Goal: Answer question/provide support: Answer question/provide support

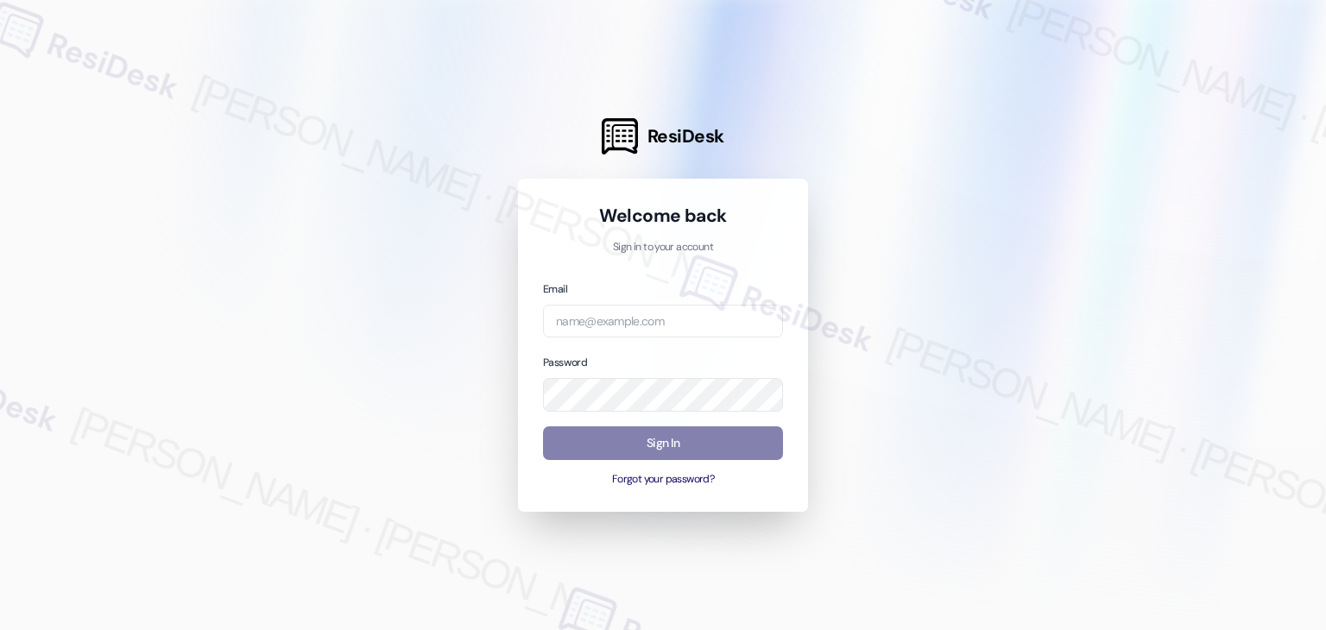
click at [1153, 164] on div at bounding box center [663, 315] width 1326 height 630
click at [916, 444] on div at bounding box center [663, 315] width 1326 height 630
click at [613, 325] on input "email" at bounding box center [663, 322] width 240 height 34
paste input "automated-surveys-abacus_capital-resen.four@abacus_[DOMAIN_NAME]"
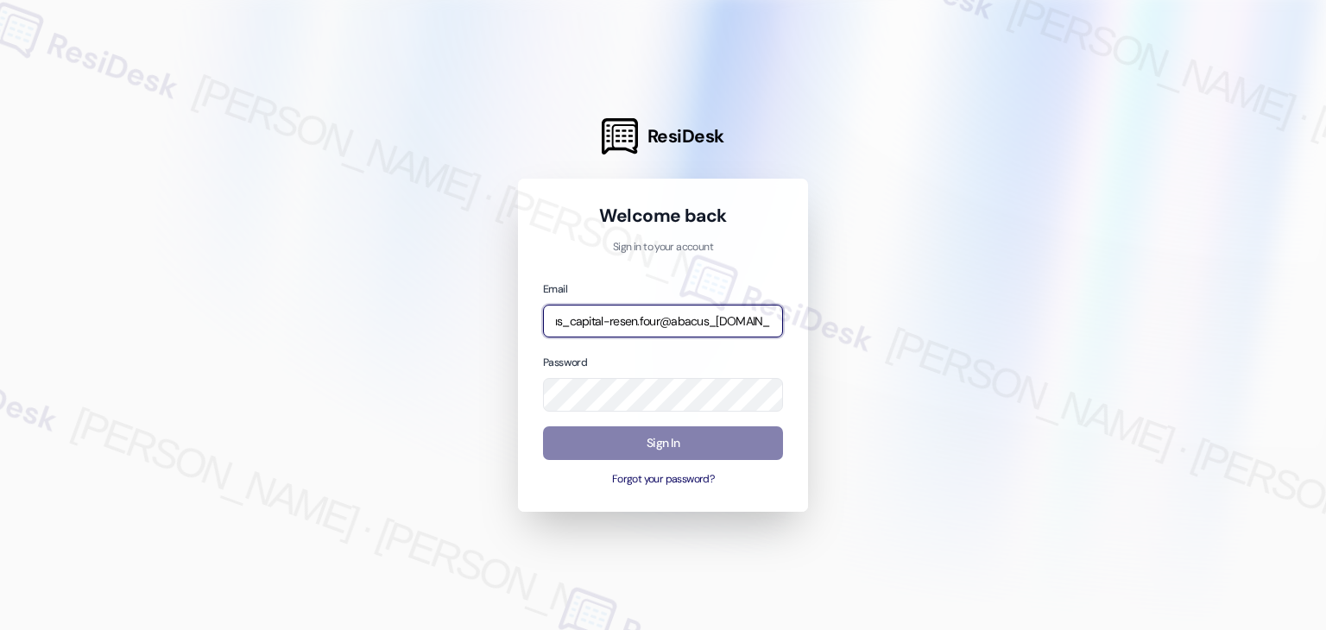
type input "automated-surveys-abacus_capital-resen.four@abacus_[DOMAIN_NAME]"
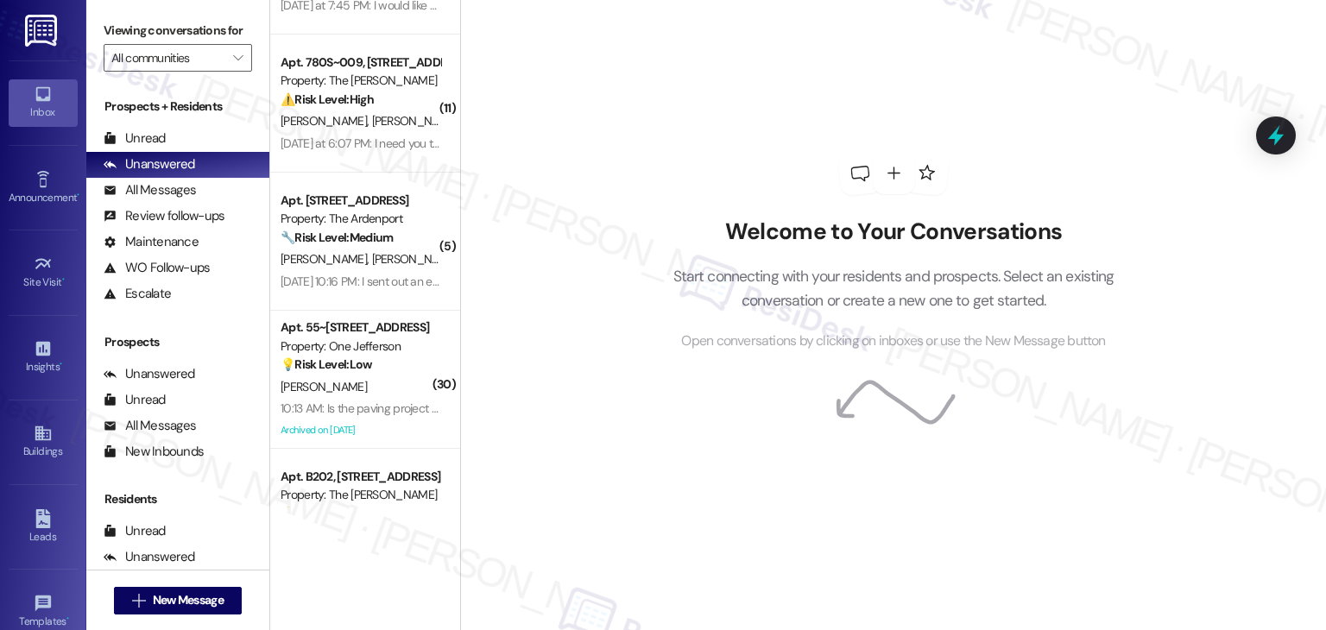
scroll to position [0, 0]
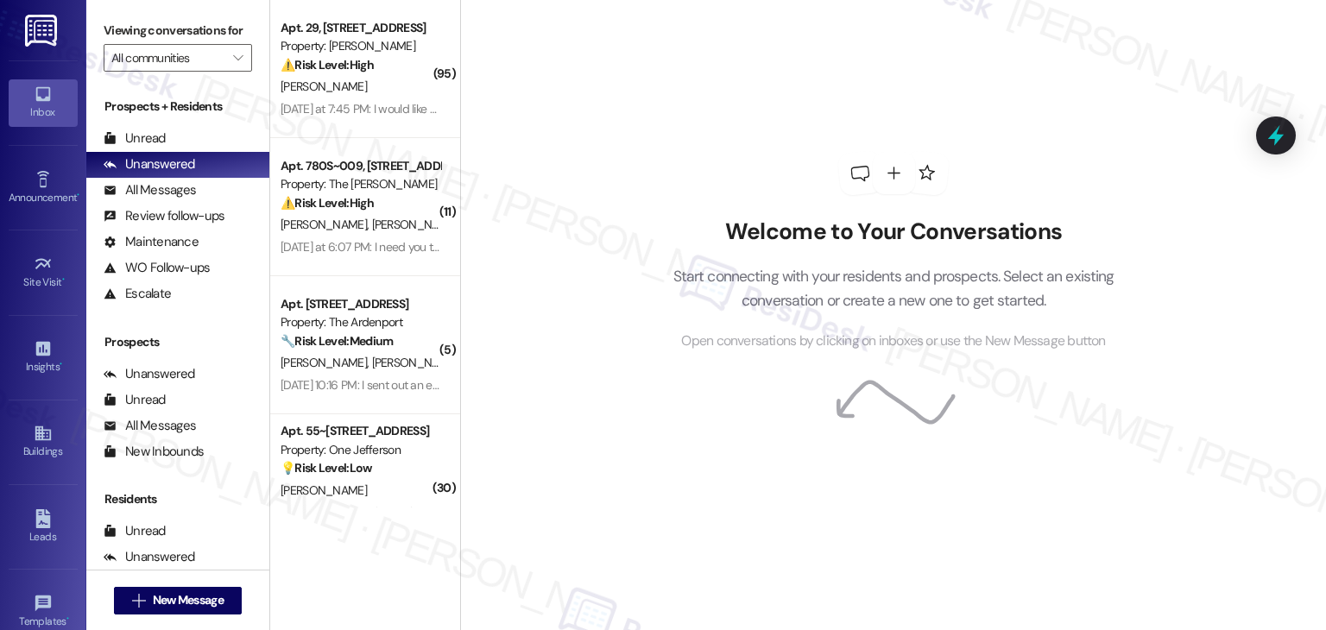
click at [546, 168] on div "Welcome to Your Conversations Start connecting with your residents and prospect…" at bounding box center [893, 315] width 866 height 630
click at [542, 212] on div "Welcome to Your Conversations Start connecting with your residents and prospect…" at bounding box center [893, 315] width 866 height 630
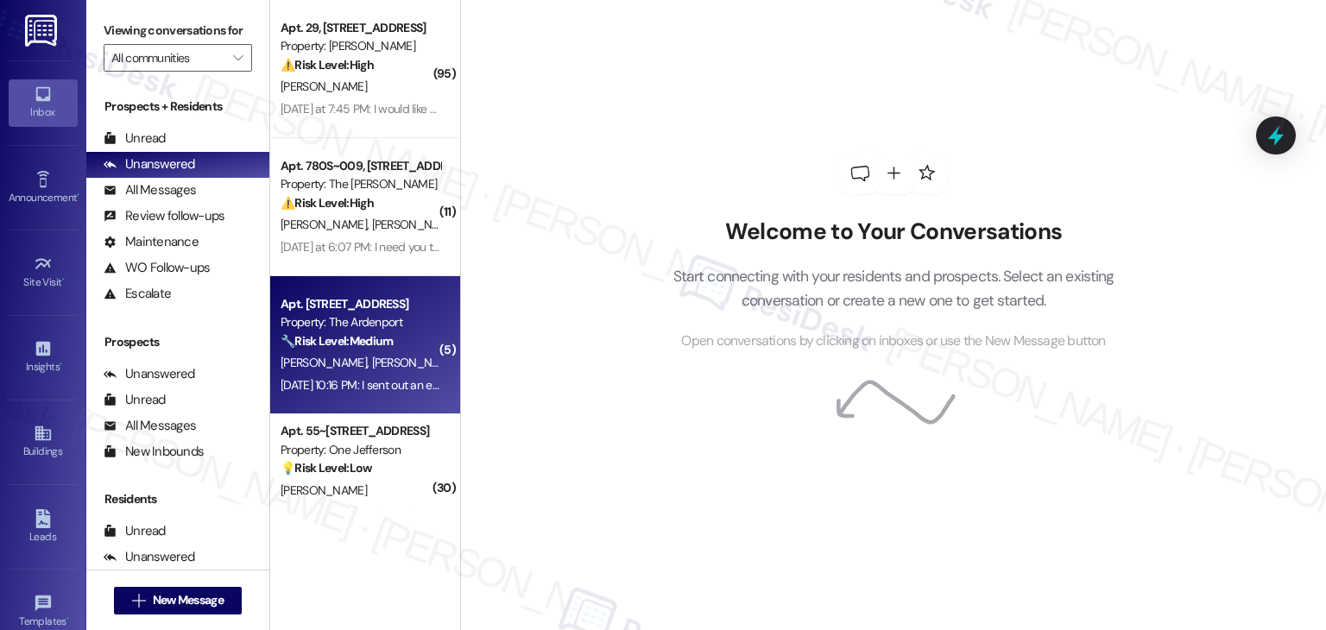
click at [361, 329] on div "Property: The Ardenport" at bounding box center [361, 322] width 160 height 18
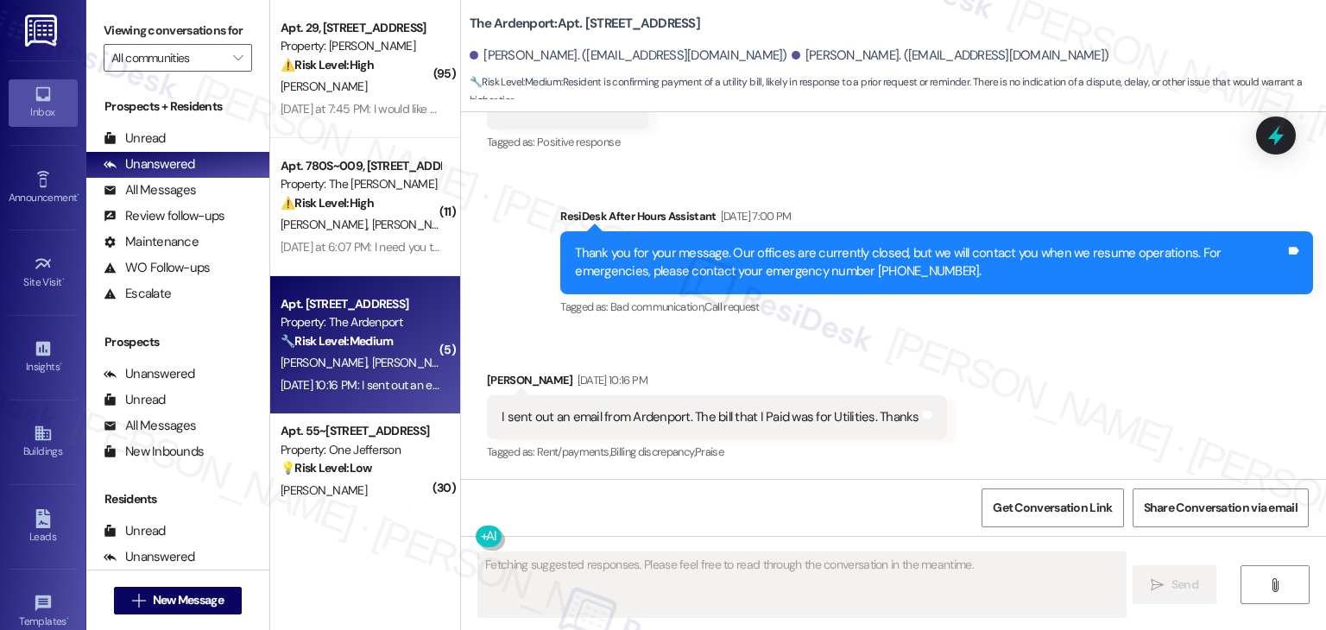
scroll to position [2006, 0]
click at [1058, 398] on div "Received via SMS [PERSON_NAME] [DATE] 10:16 PM I sent out an email from [GEOGRA…" at bounding box center [893, 405] width 865 height 146
click at [1274, 140] on icon at bounding box center [1276, 136] width 21 height 27
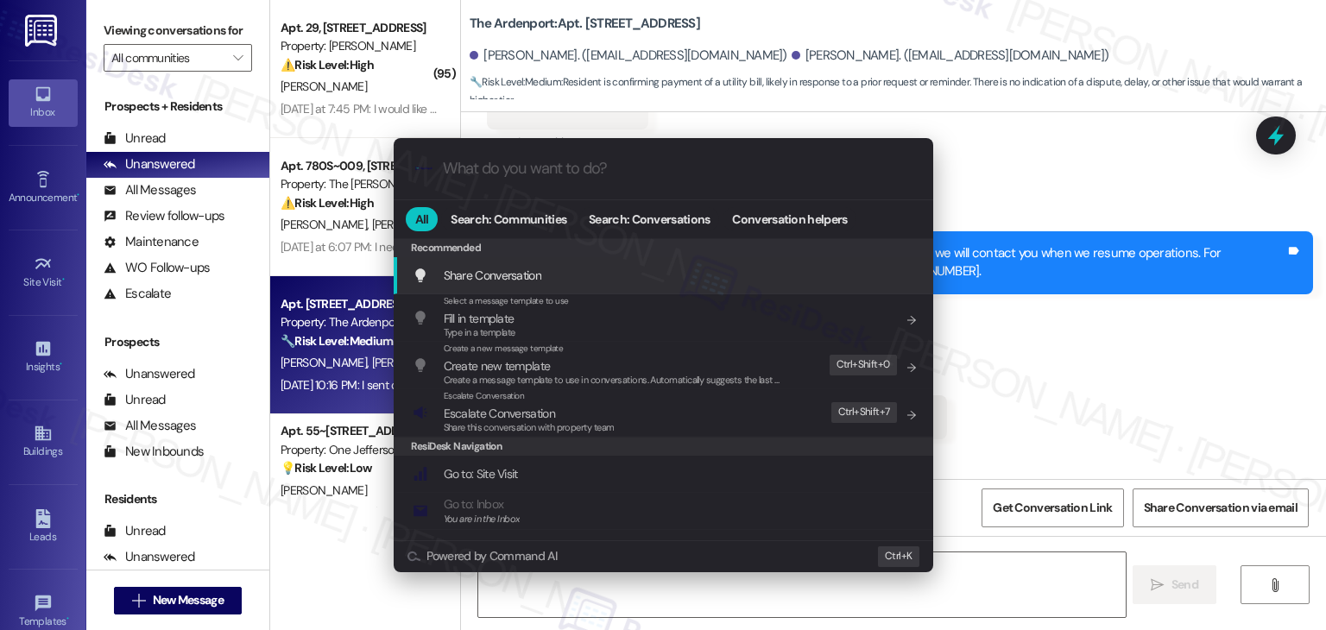
type textarea "Hi {{first_name}}, thanks for clarifying! I see you sent an email about your ut…"
type input "mo"
type textarea "Hi {{first_name}}, thanks for clarifying! I see you sent an email about your ut…"
type input "moda"
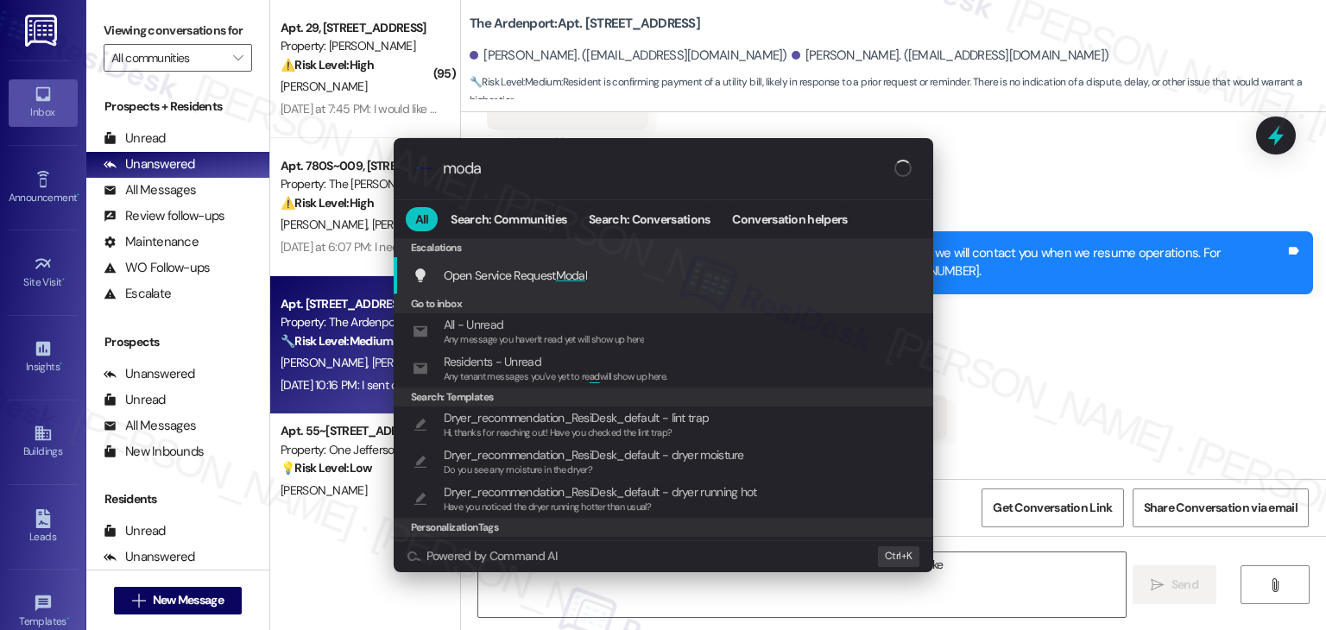
type textarea "Hi {{first_name}}, thanks for clarifying! I see you sent an email about your ut…"
type input "modal"
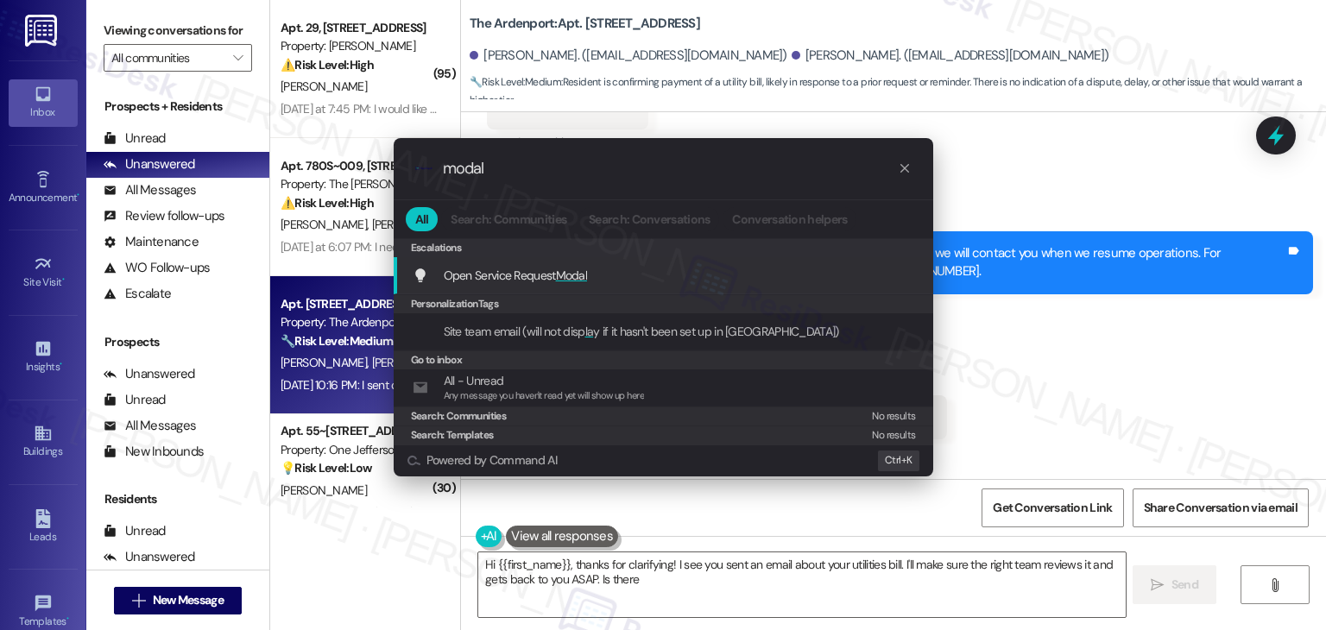
type textarea "Hi {{first_name}}, thanks for clarifying! I see you sent an email about your ut…"
type input "modal"
click at [553, 278] on span "Open Service Request Modal" at bounding box center [516, 276] width 144 height 16
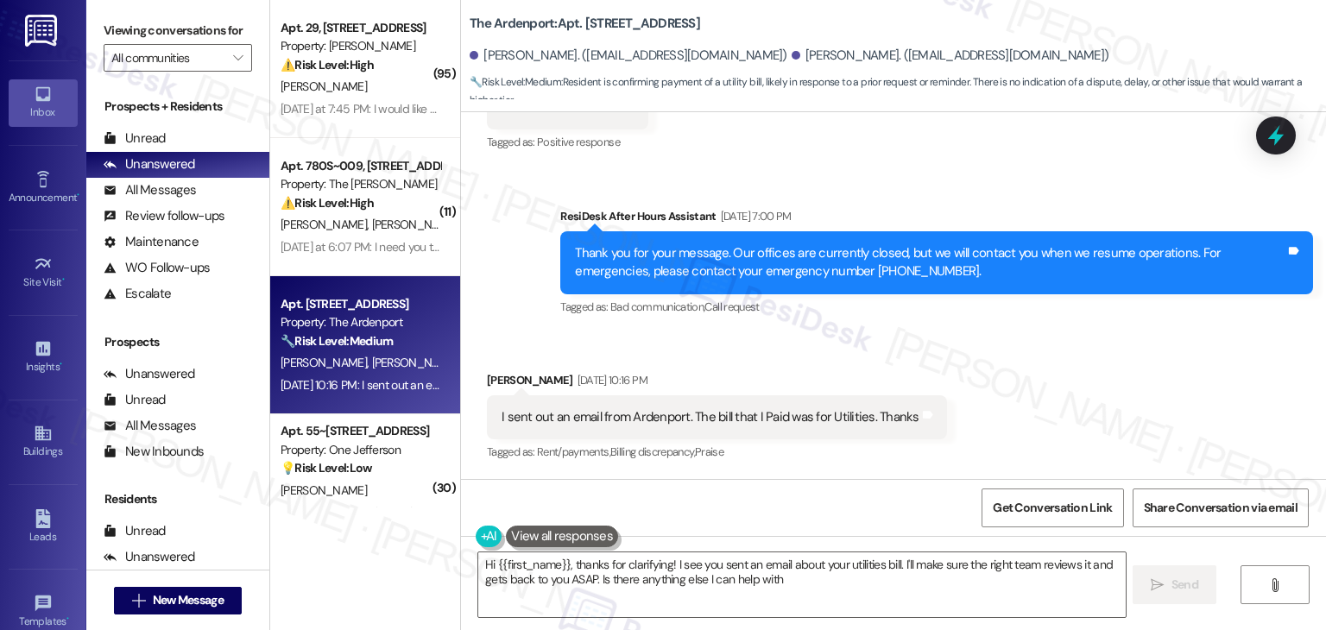
type textarea "Hi {{first_name}}, thanks for clarifying! I see you sent an email about your ut…"
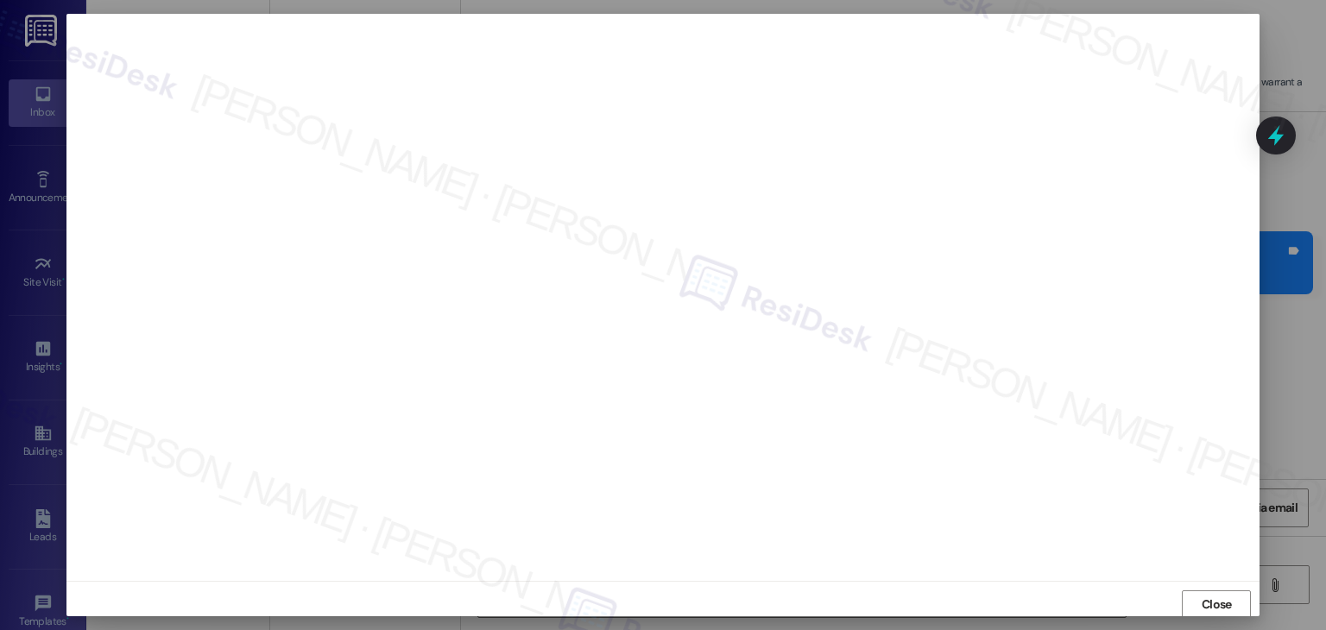
scroll to position [1, 0]
click at [1203, 603] on span "Close" at bounding box center [1217, 604] width 30 height 18
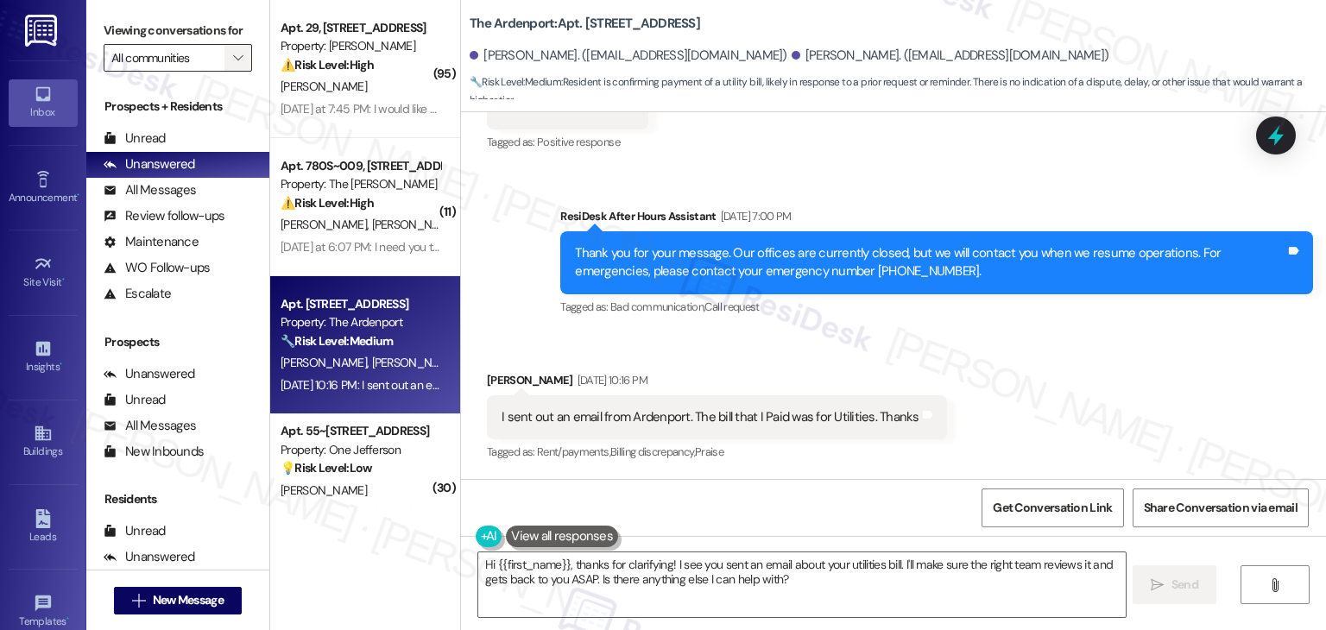
click at [233, 64] on span "" at bounding box center [238, 58] width 16 height 28
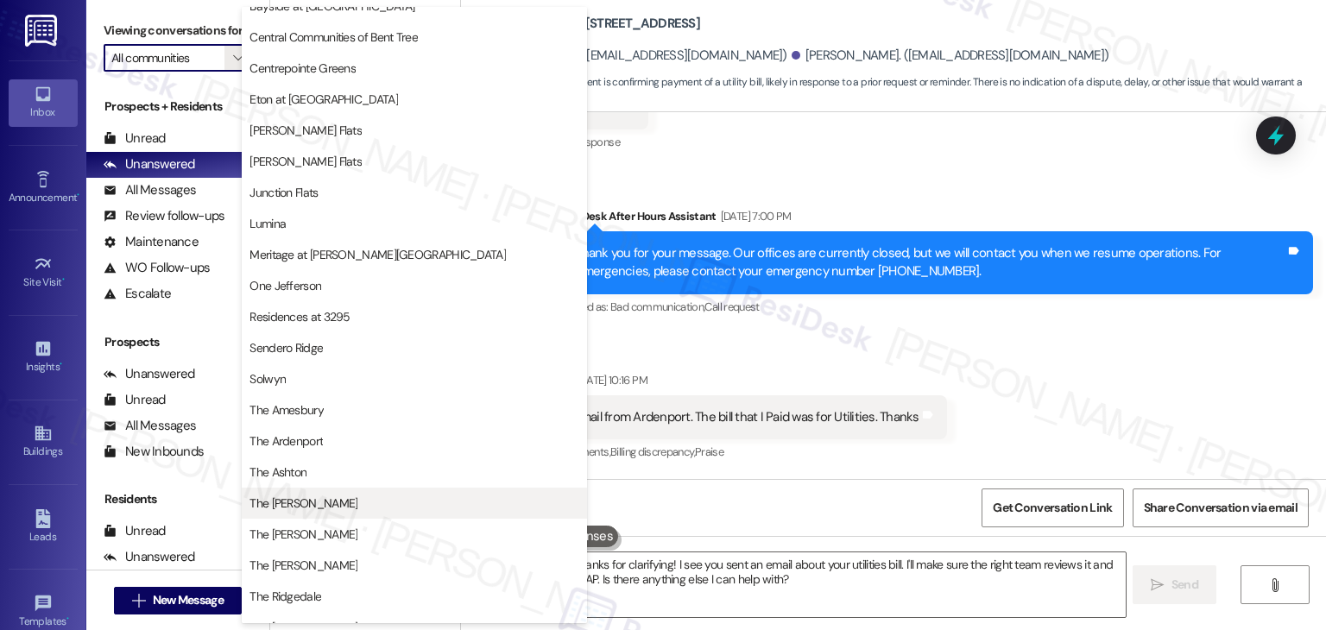
scroll to position [0, 0]
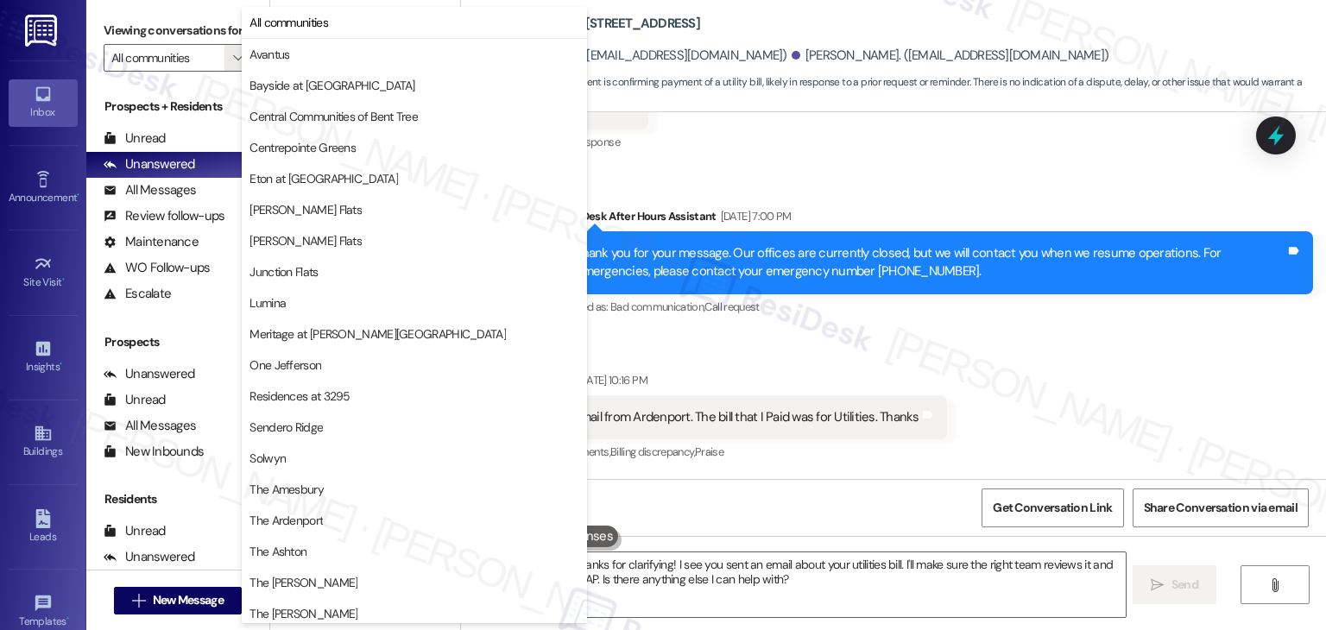
click at [1108, 370] on div "Received via SMS [PERSON_NAME] [DATE] 10:16 PM I sent out an email from [GEOGRA…" at bounding box center [893, 405] width 865 height 146
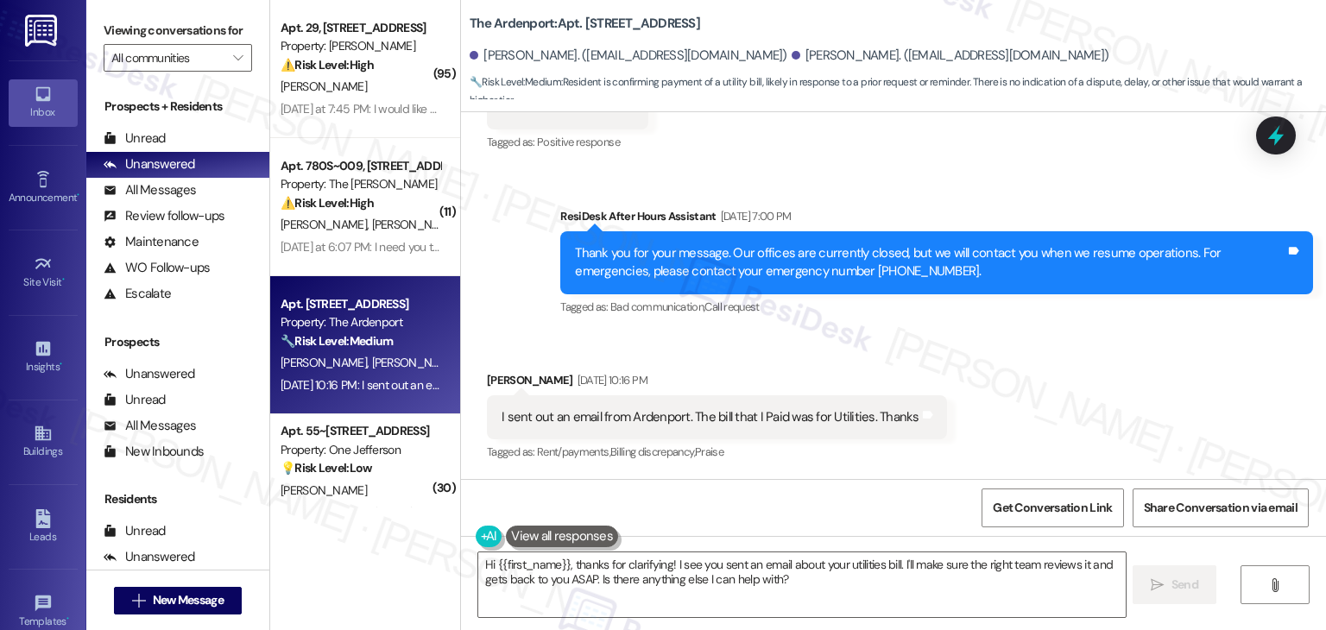
click at [1103, 346] on div "Received via SMS [PERSON_NAME] [DATE] 10:16 PM I sent out an email from [GEOGRA…" at bounding box center [893, 405] width 865 height 146
click at [970, 174] on div "Sent via SMS ResiDesk After Hours Assistant [DATE] 7:00 PM Thank you for your m…" at bounding box center [893, 250] width 865 height 164
click at [1020, 374] on div "Received via SMS [PERSON_NAME] [DATE] 10:16 PM I sent out an email from [GEOGRA…" at bounding box center [893, 405] width 865 height 146
